Goal: Task Accomplishment & Management: Manage account settings

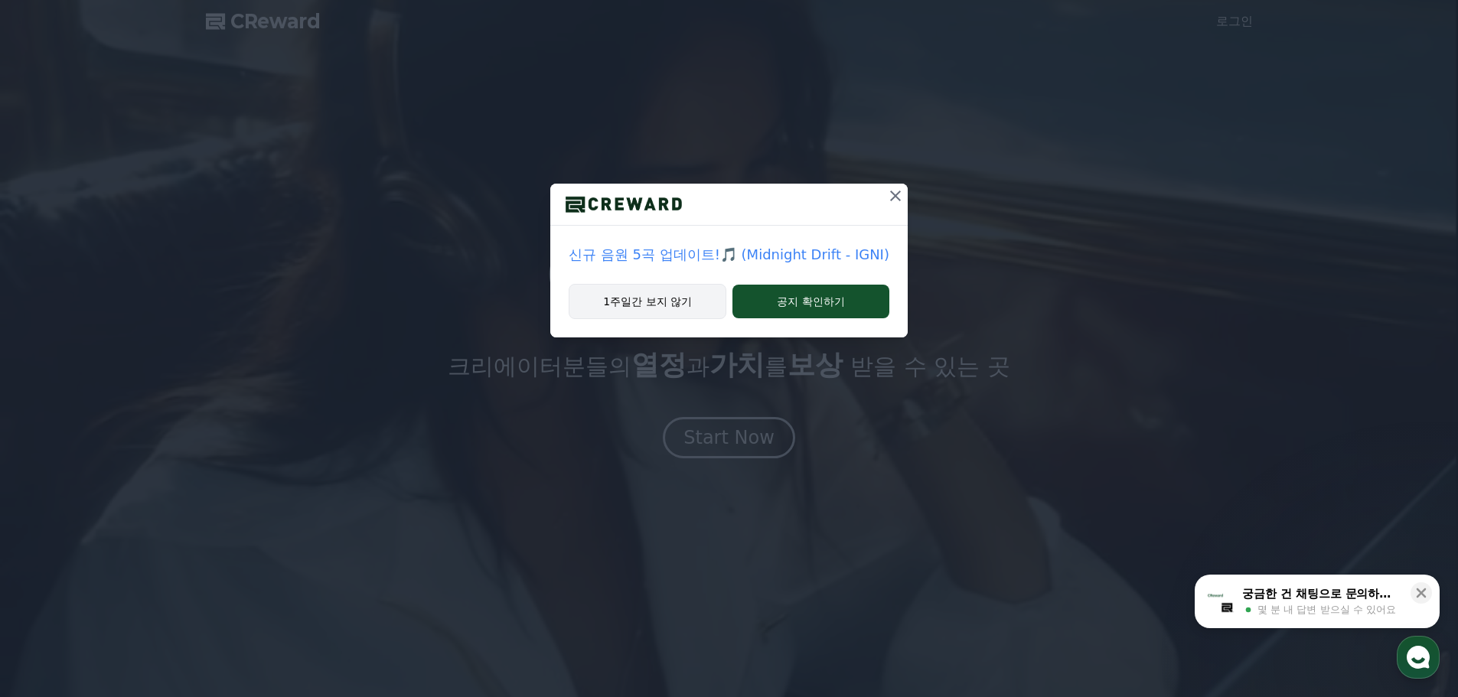
click at [658, 301] on button "1주일간 보지 않기" at bounding box center [648, 301] width 158 height 35
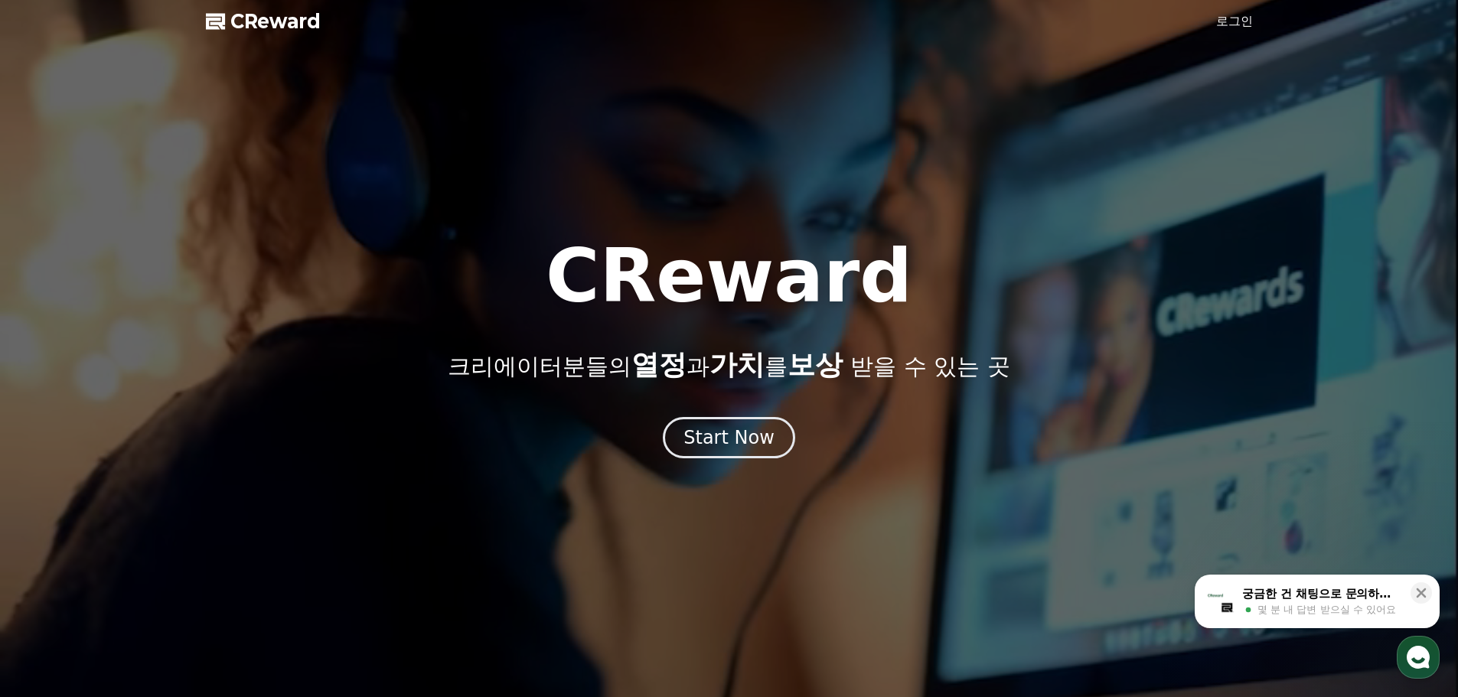
click at [1237, 21] on link "로그인" at bounding box center [1234, 21] width 37 height 18
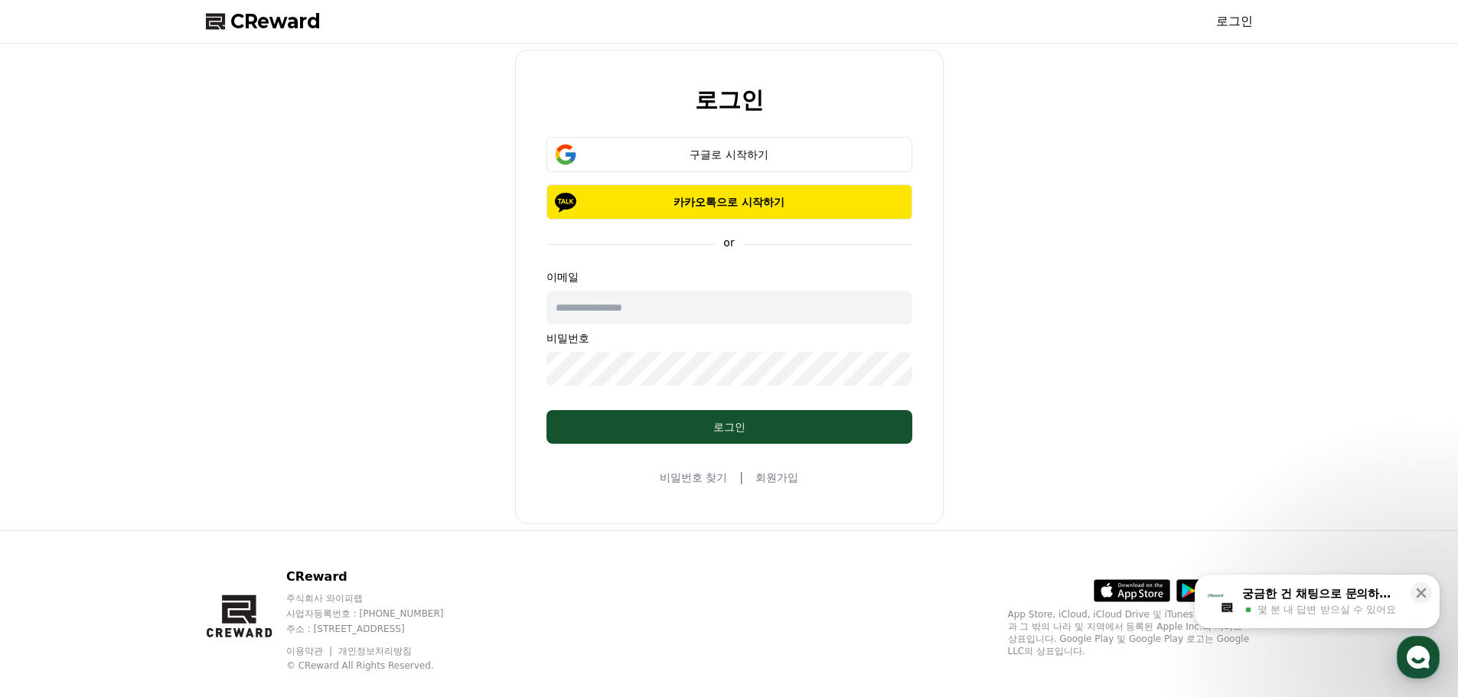
drag, startPoint x: 685, startPoint y: 426, endPoint x: 706, endPoint y: 288, distance: 139.3
click at [706, 291] on form "구글로 시작하기 카카오톡으로 시작하기 or 이메일 비밀번호 로그인" at bounding box center [729, 290] width 415 height 307
click at [708, 142] on button "구글로 시작하기" at bounding box center [730, 154] width 366 height 35
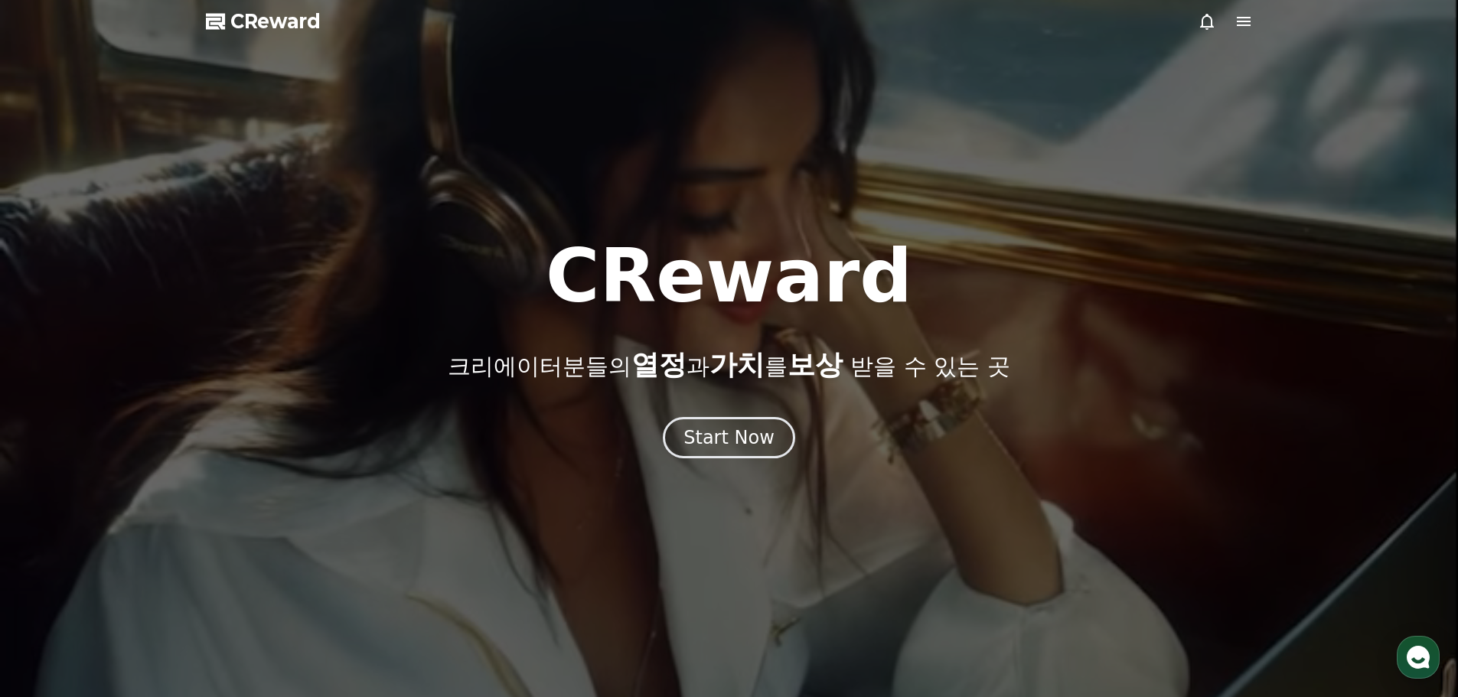
click at [1250, 19] on icon at bounding box center [1244, 21] width 18 height 18
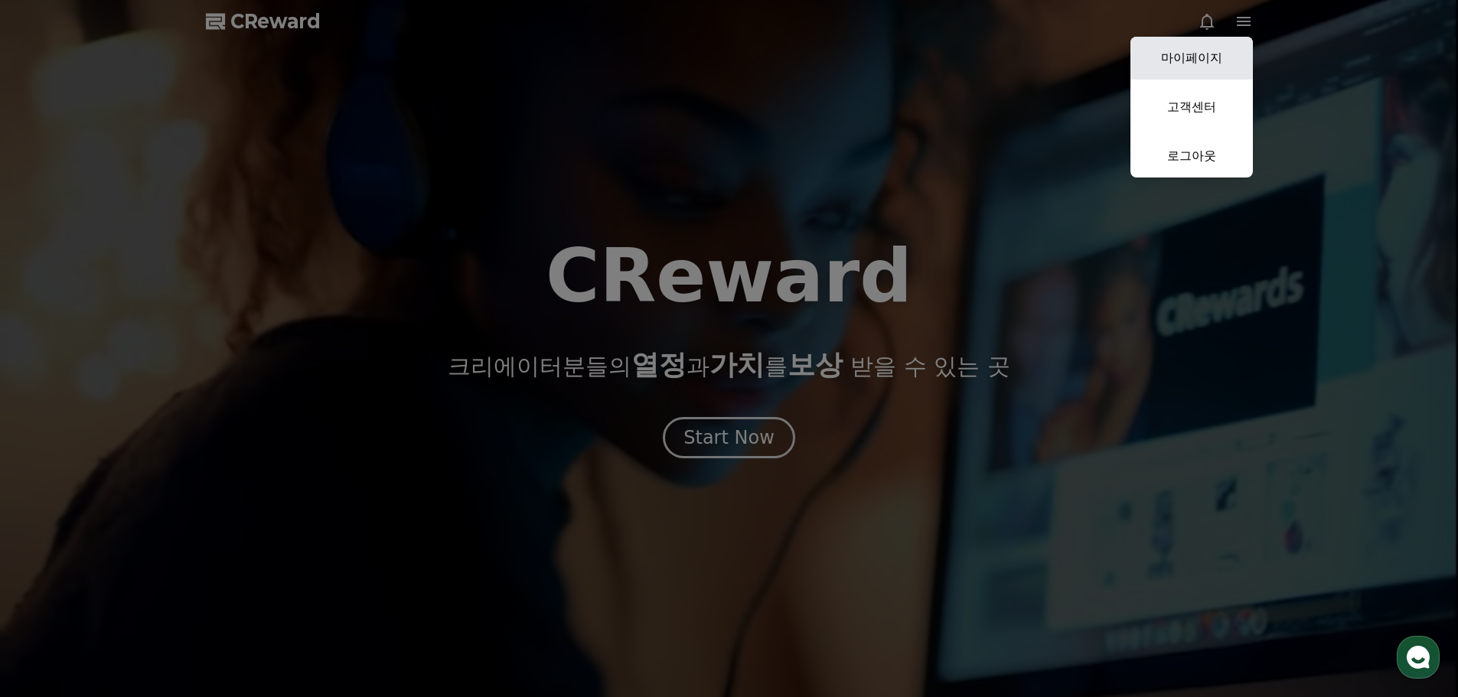
click at [1186, 64] on link "마이페이지" at bounding box center [1192, 58] width 122 height 43
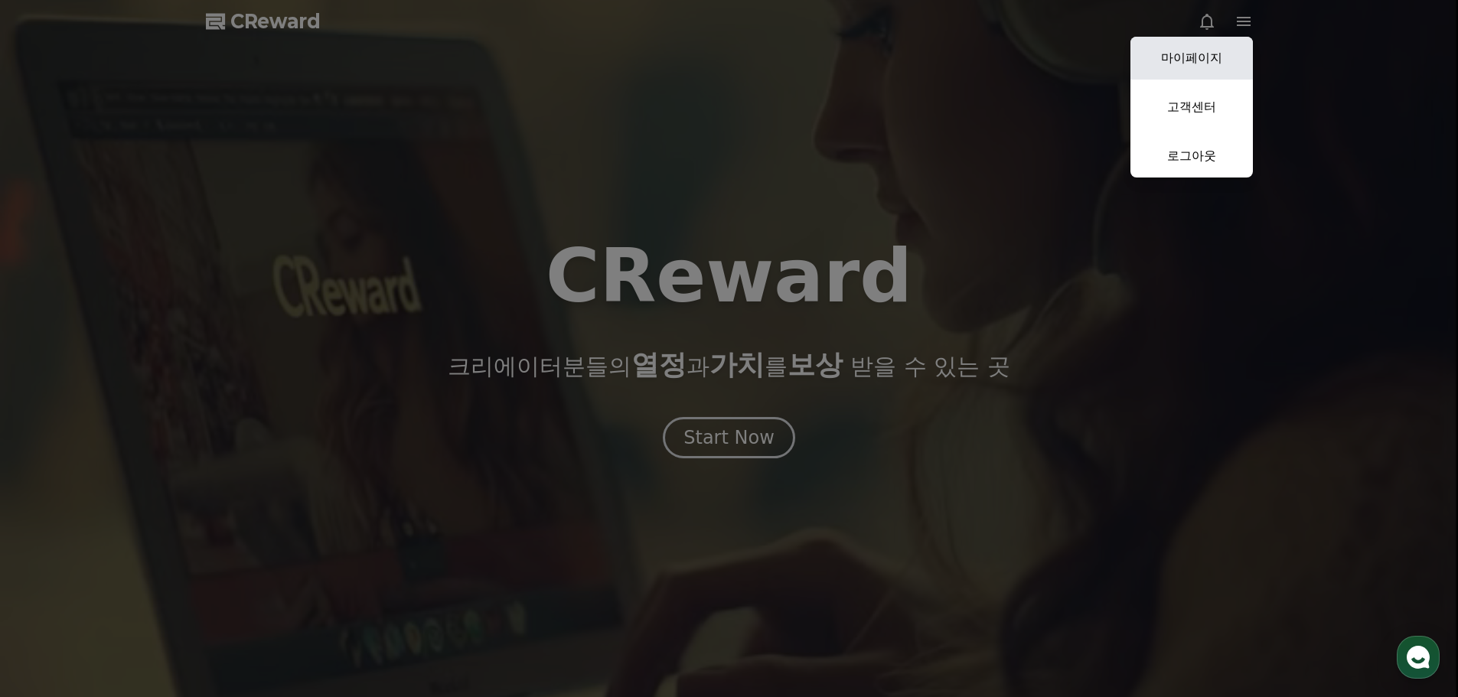
select select "**********"
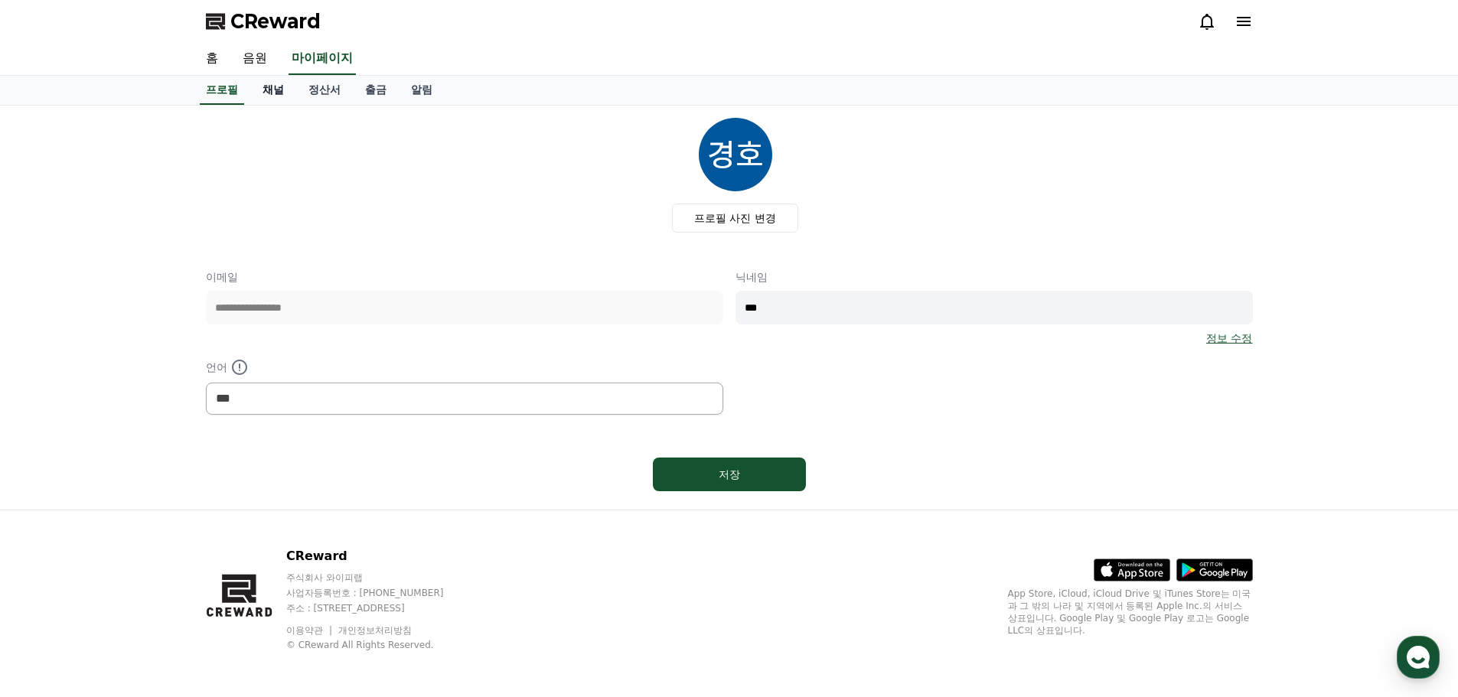
click at [266, 87] on link "채널" at bounding box center [273, 90] width 46 height 29
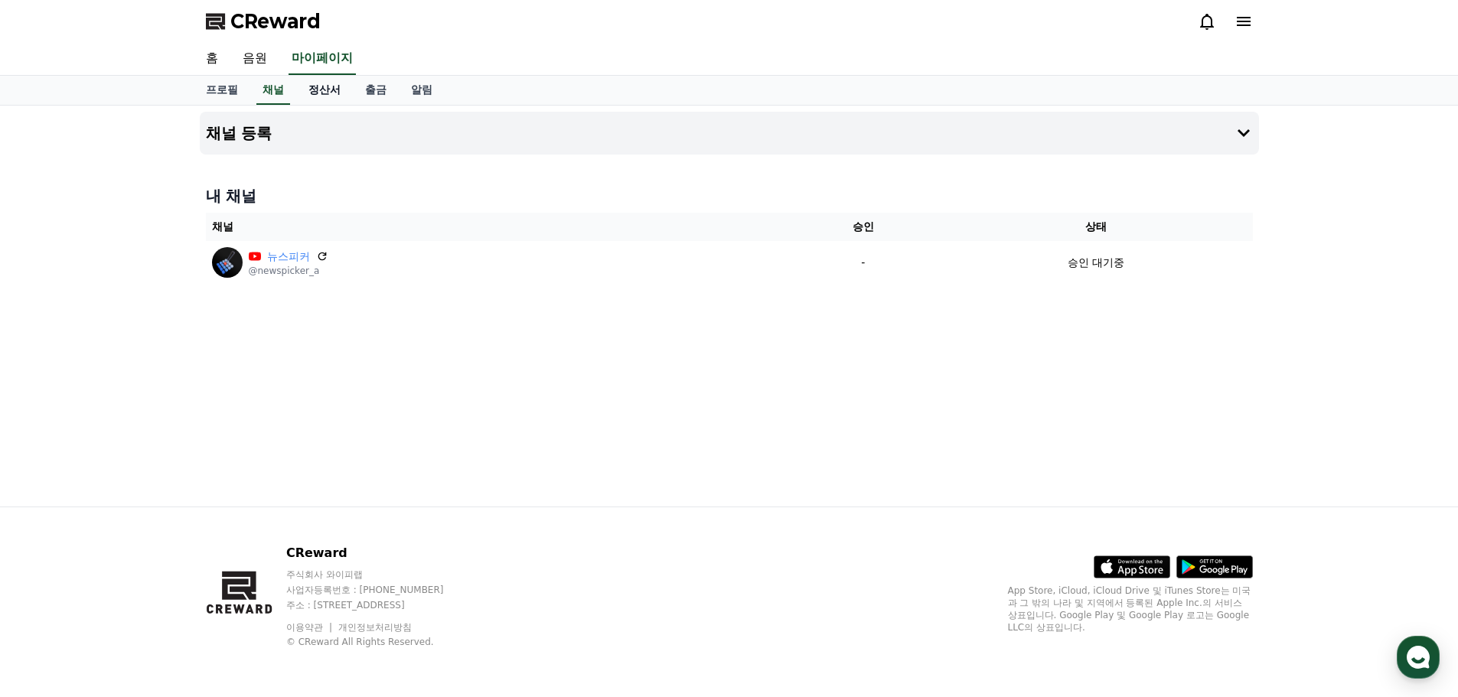
click at [336, 83] on link "정산서" at bounding box center [324, 90] width 57 height 29
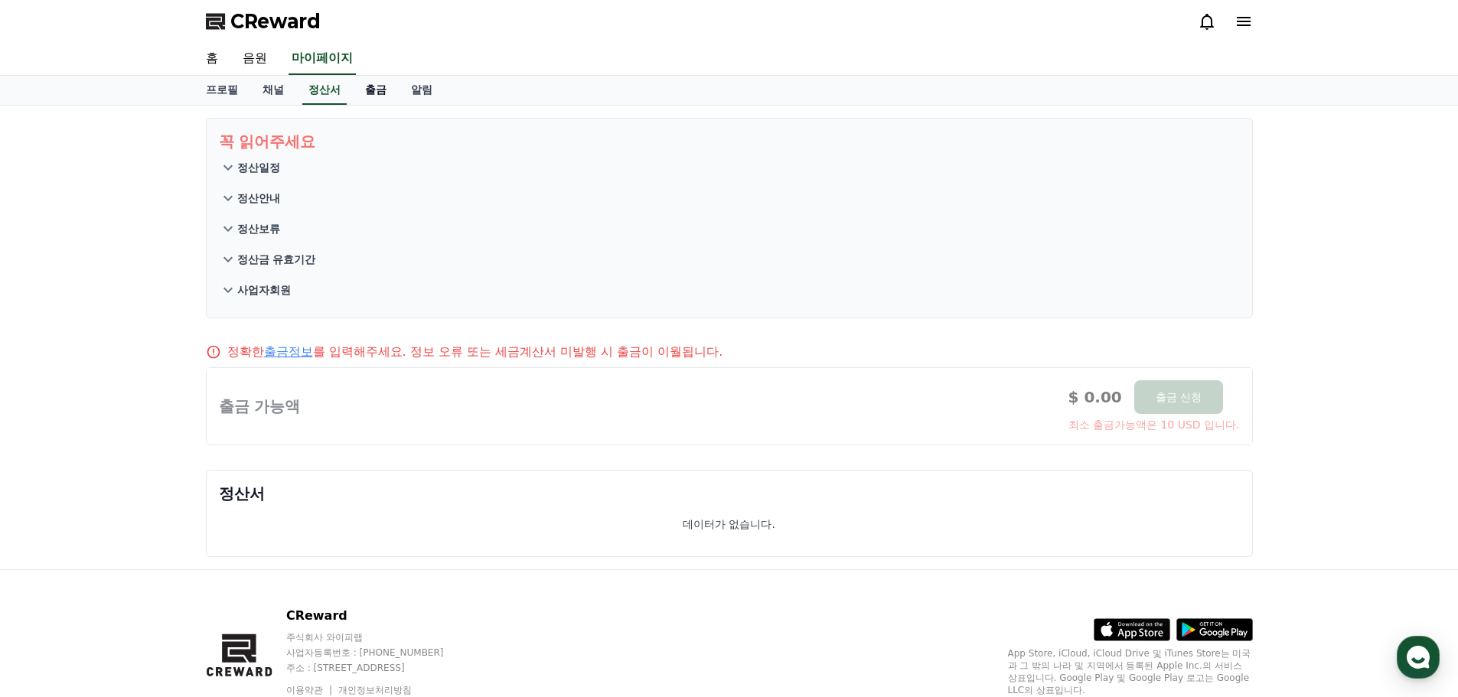
click at [370, 91] on link "출금" at bounding box center [376, 90] width 46 height 29
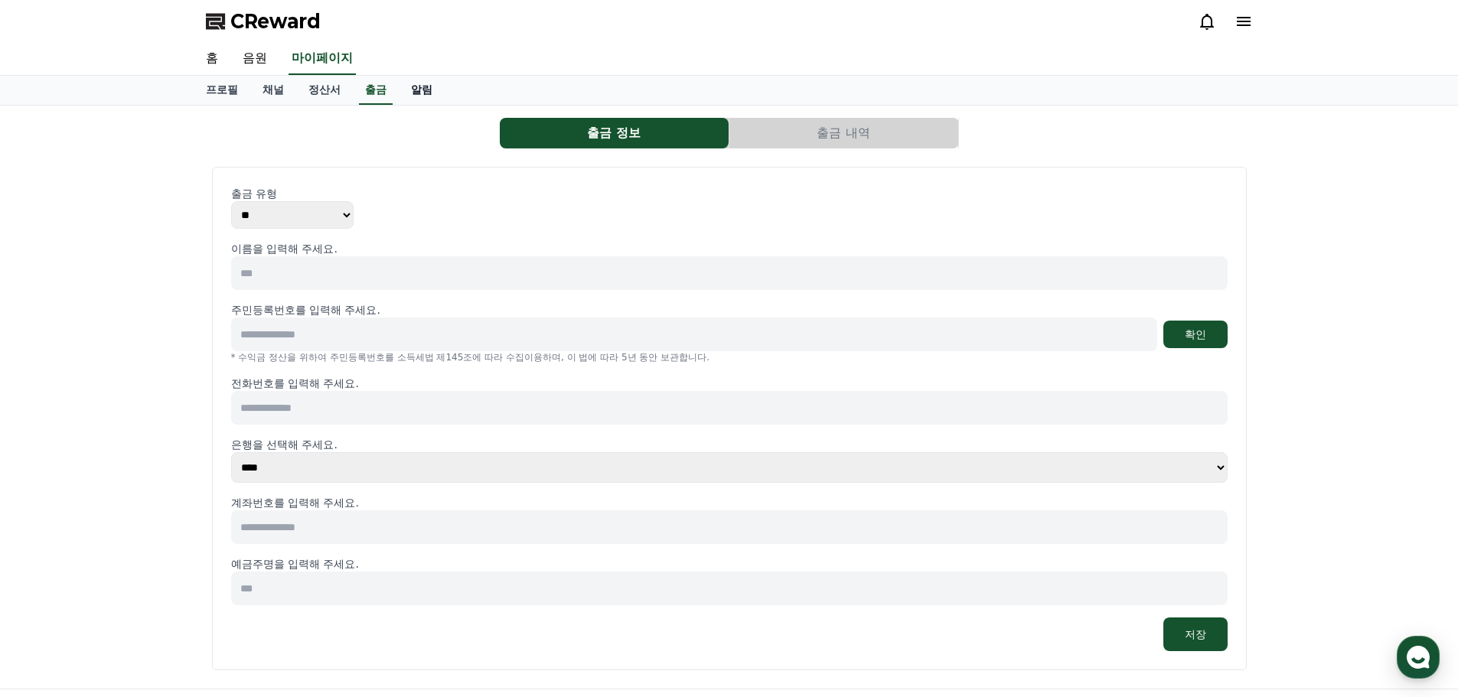
click at [441, 91] on link "알림" at bounding box center [422, 90] width 46 height 29
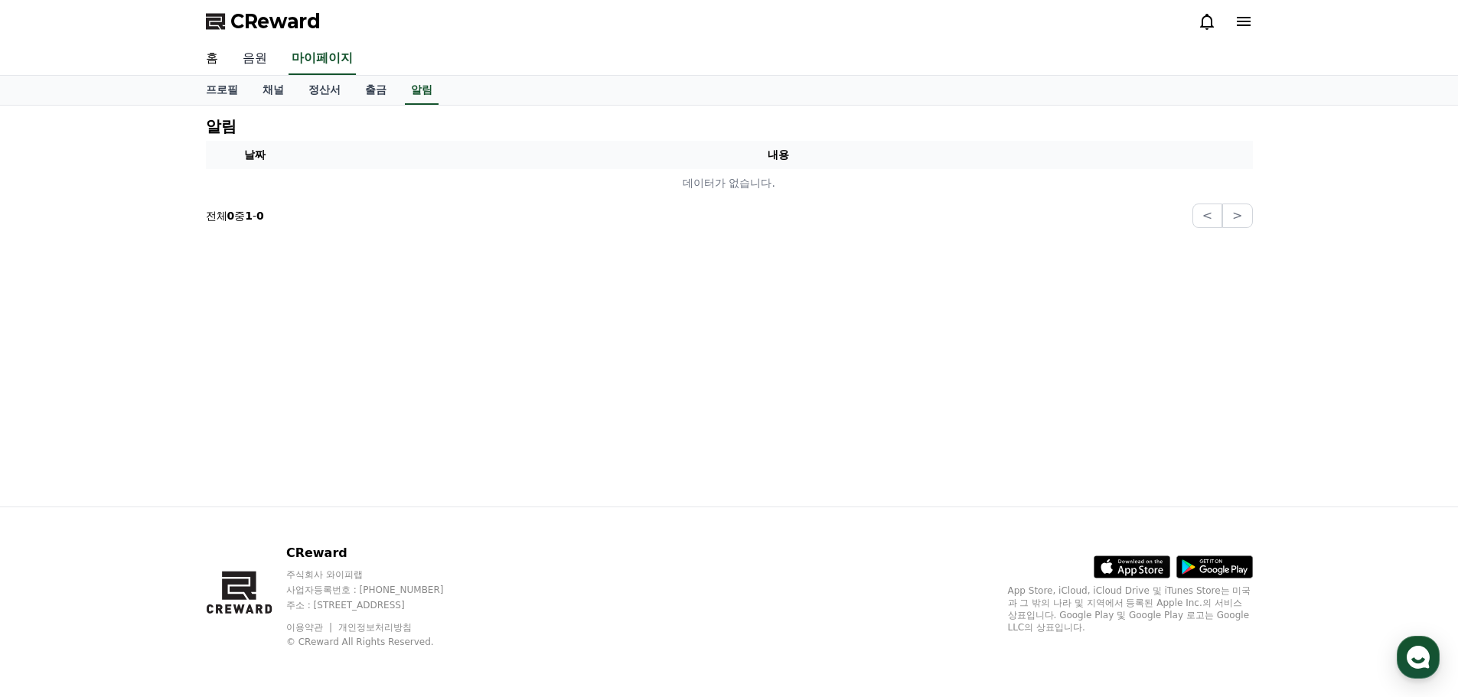
click at [260, 53] on link "음원" at bounding box center [254, 59] width 49 height 32
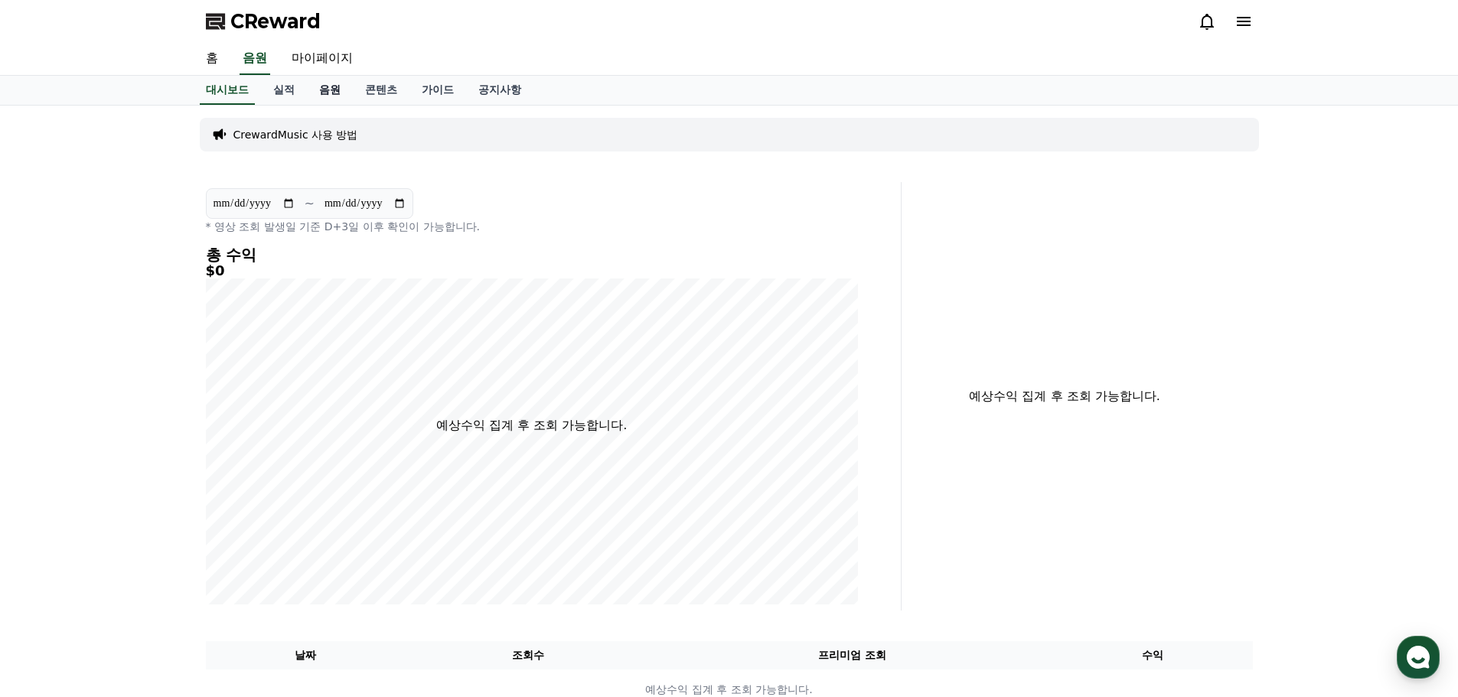
click at [340, 91] on link "음원" at bounding box center [330, 90] width 46 height 29
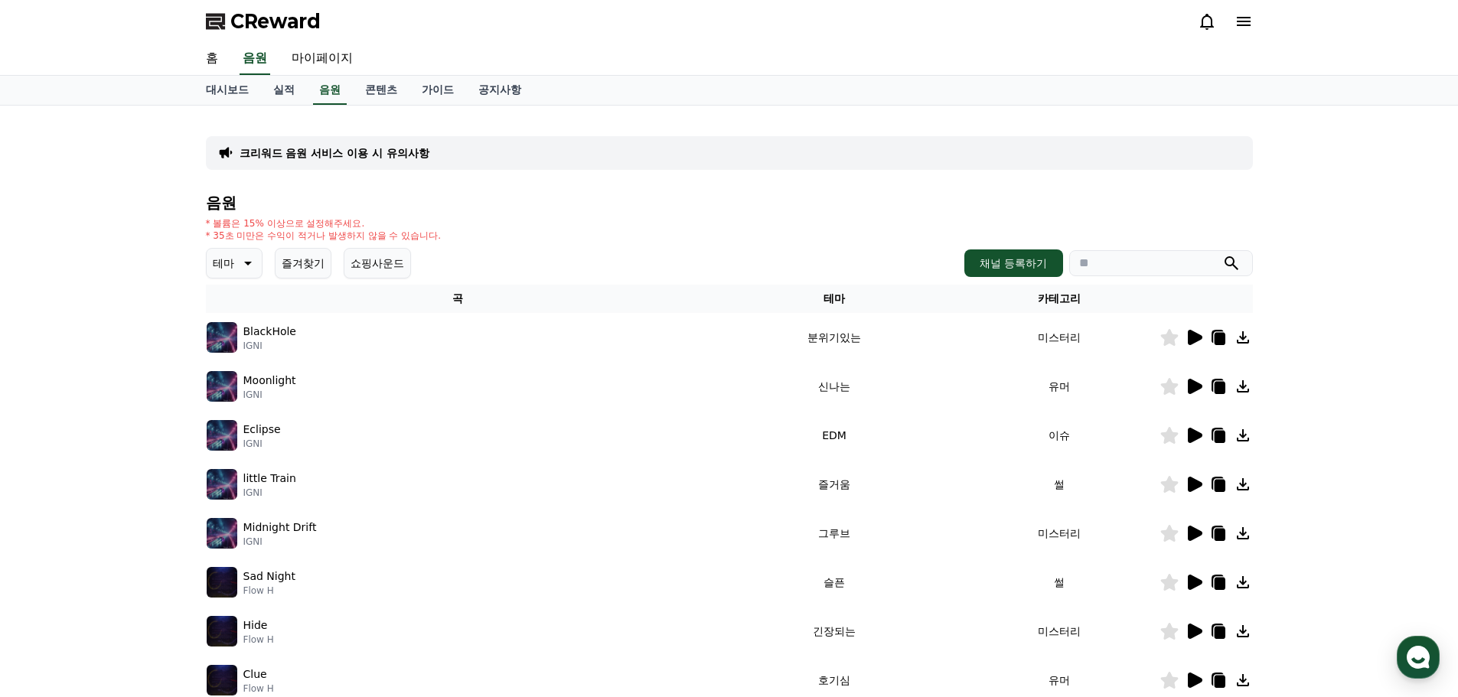
click at [1240, 339] on icon at bounding box center [1243, 337] width 18 height 18
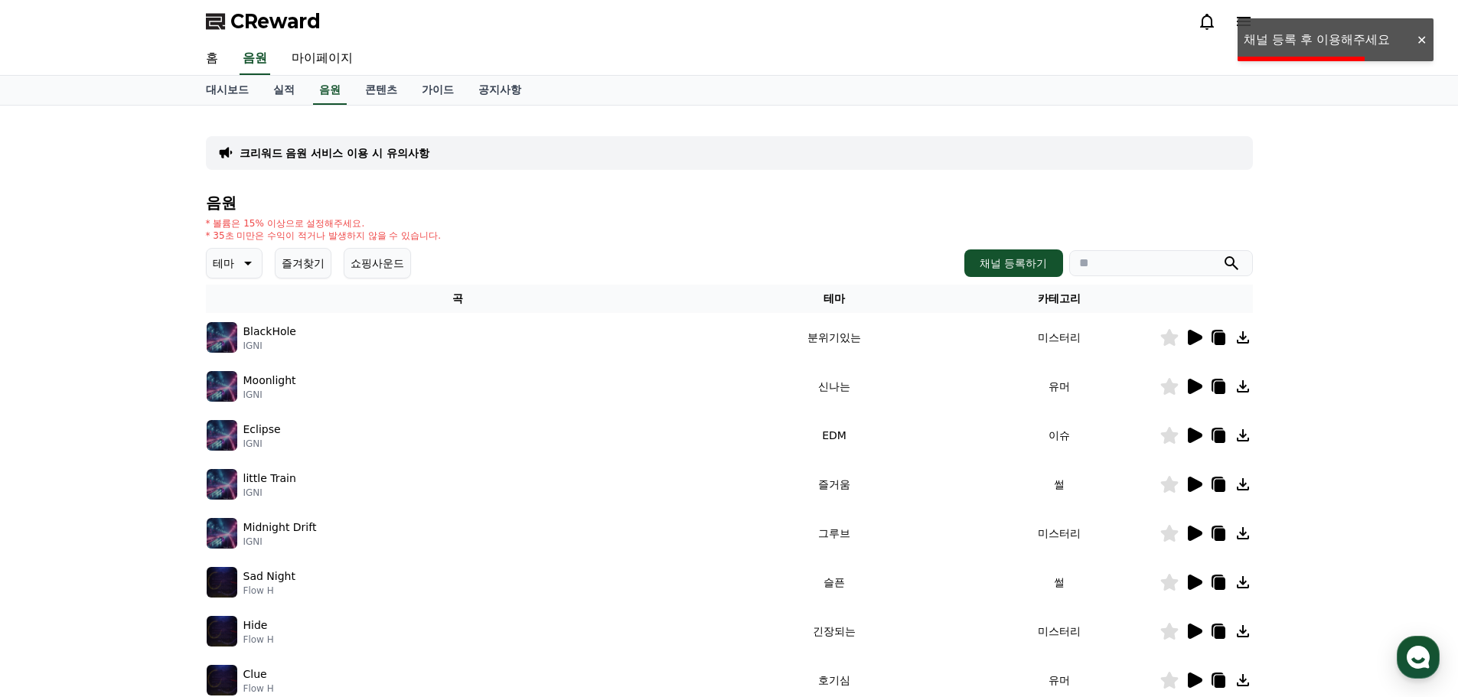
click at [1220, 336] on icon at bounding box center [1219, 339] width 11 height 12
